Goal: Task Accomplishment & Management: Complete application form

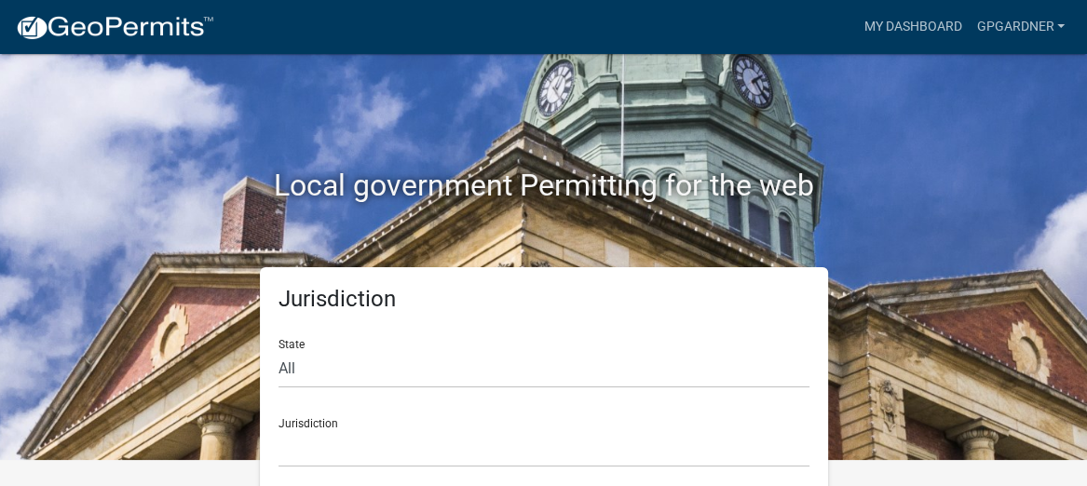
scroll to position [41, 0]
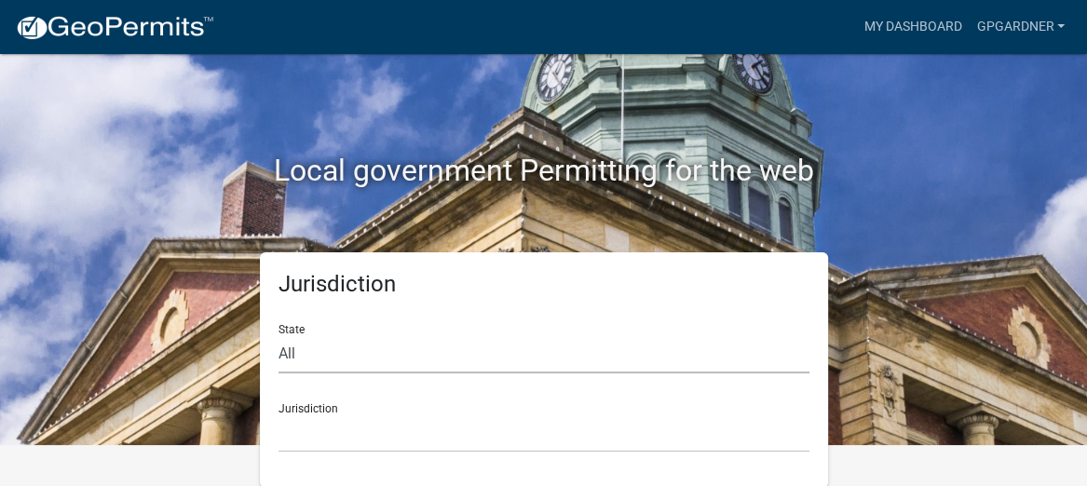
click at [332, 355] on select "All [US_STATE] [US_STATE] [US_STATE] [US_STATE] [US_STATE] [US_STATE] [US_STATE…" at bounding box center [543, 354] width 531 height 38
select select "[US_STATE]"
click at [278, 335] on select "All [US_STATE] [US_STATE] [US_STATE] [US_STATE] [US_STATE] [US_STATE] [US_STATE…" at bounding box center [543, 354] width 531 height 38
click at [353, 414] on select "[GEOGRAPHIC_DATA], [US_STATE][PERSON_NAME][GEOGRAPHIC_DATA], [US_STATE][PERSON_…" at bounding box center [543, 433] width 531 height 38
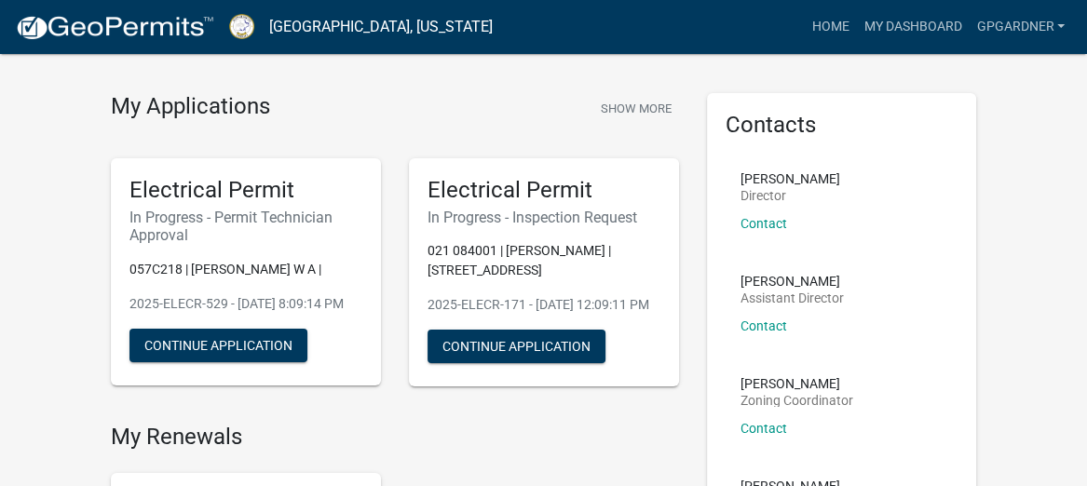
scroll to position [135, 0]
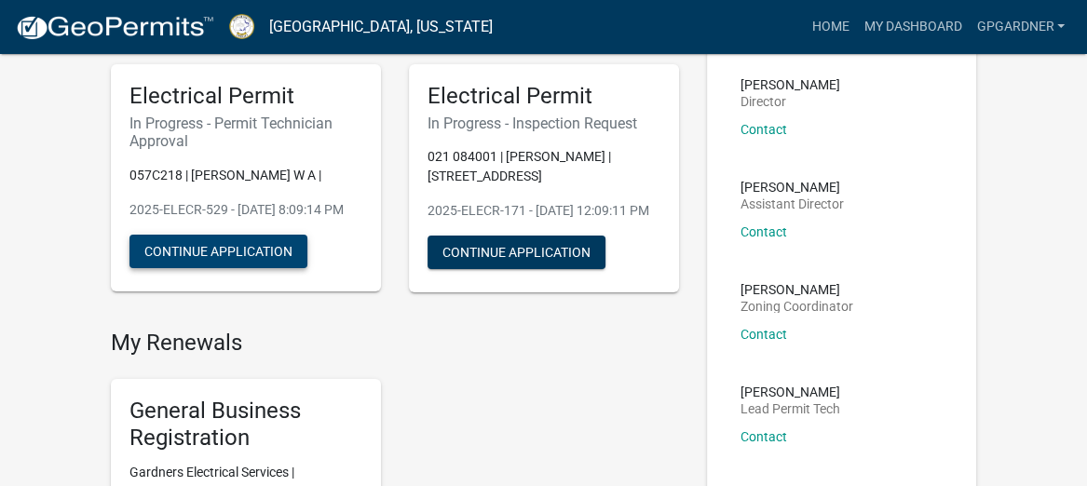
click at [279, 268] on button "Continue Application" at bounding box center [218, 252] width 178 height 34
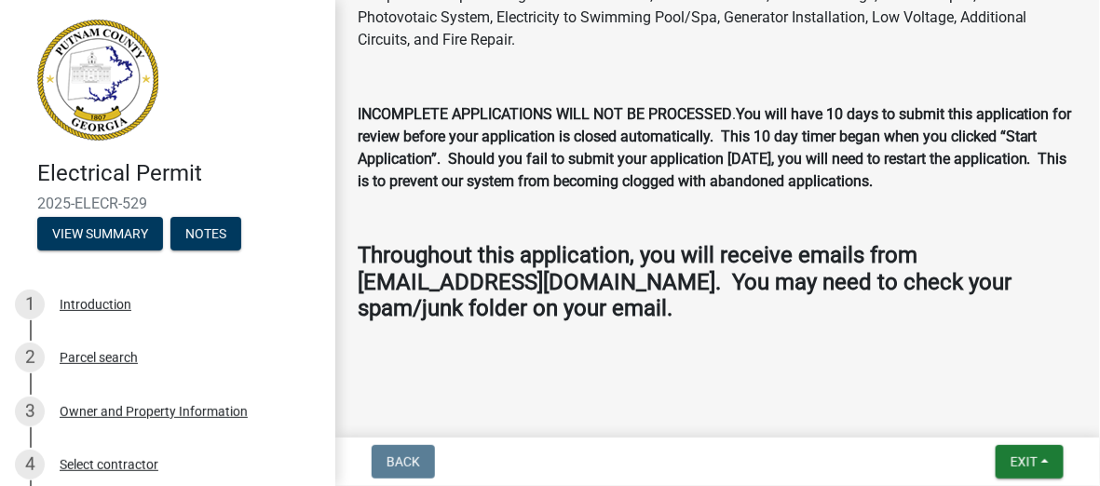
scroll to position [297, 0]
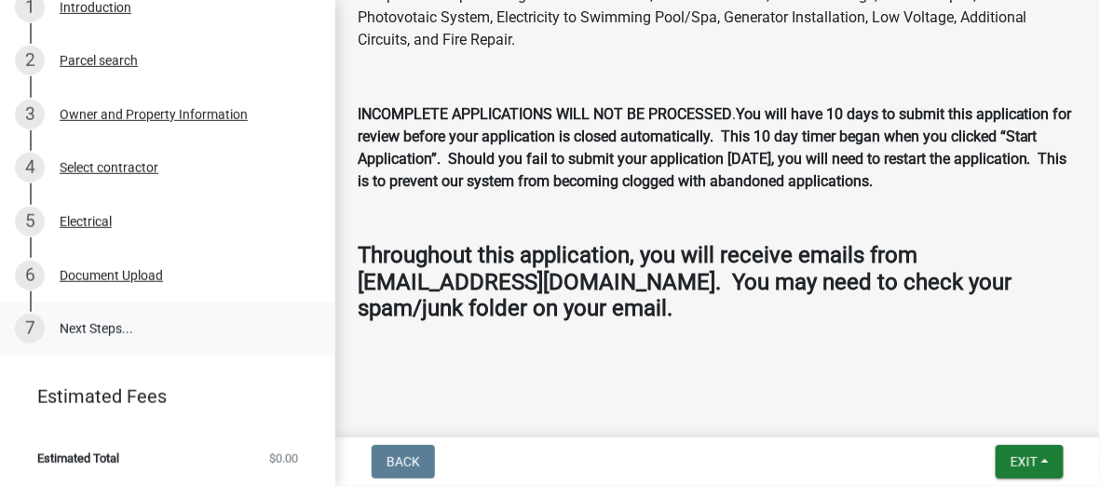
click at [44, 325] on div "7" at bounding box center [30, 329] width 30 height 30
click at [83, 281] on div "Document Upload" at bounding box center [111, 275] width 103 height 13
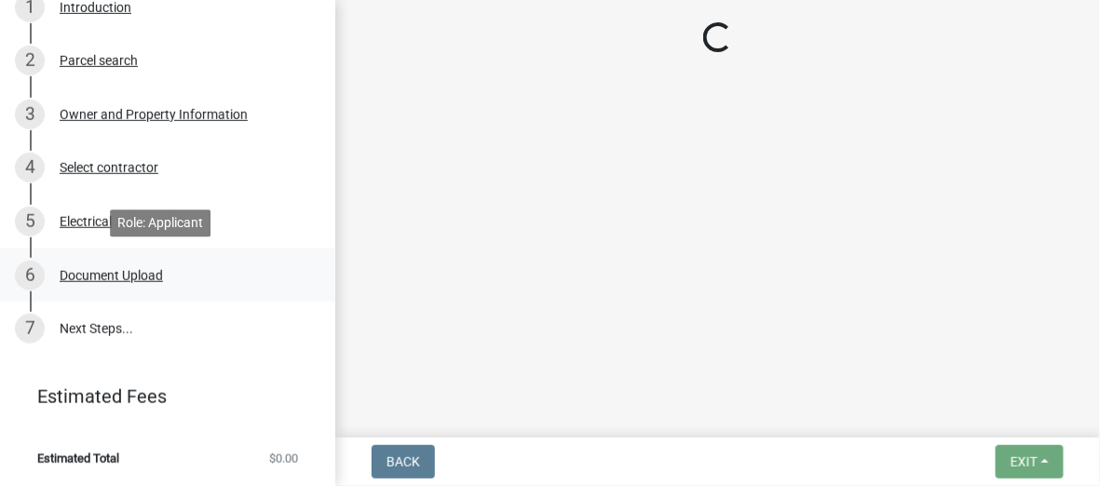
scroll to position [0, 0]
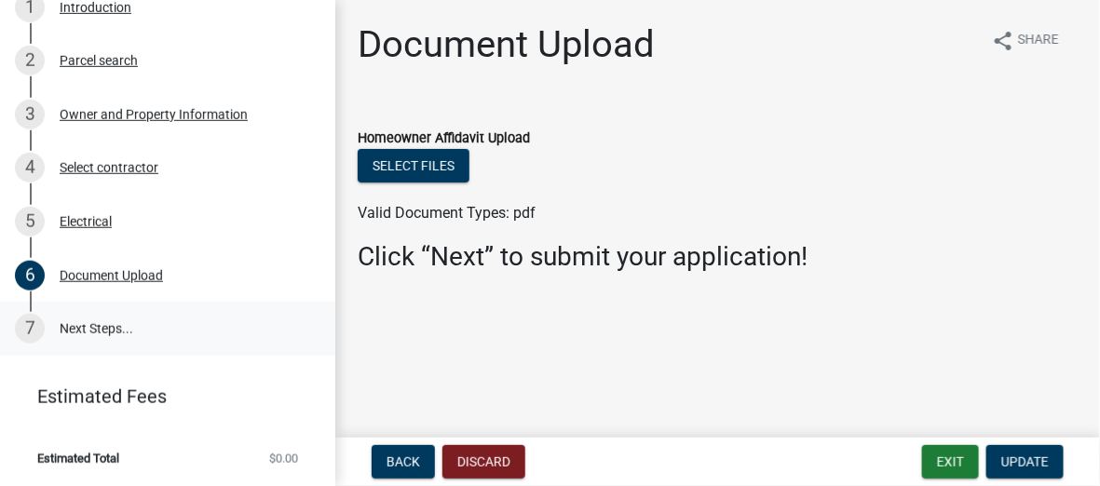
click at [96, 331] on link "7 Next Steps..." at bounding box center [167, 329] width 335 height 54
click at [16, 320] on link "7 Next Steps..." at bounding box center [167, 329] width 335 height 54
